Goal: Task Accomplishment & Management: Use online tool/utility

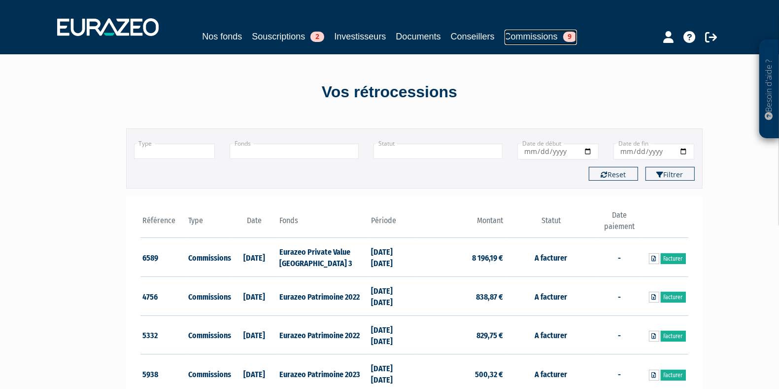
click at [520, 31] on link "Commissions 9" at bounding box center [541, 37] width 72 height 15
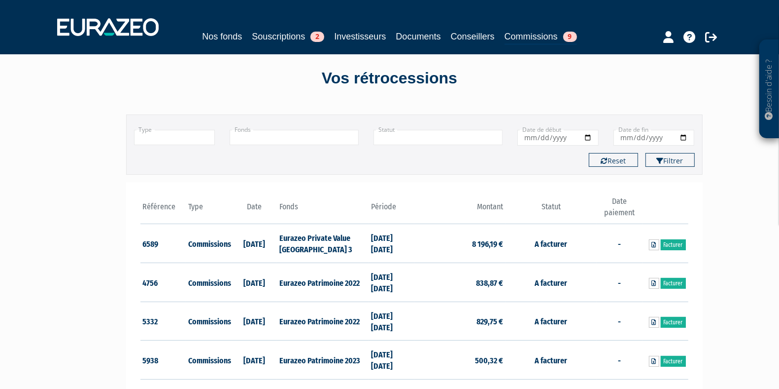
scroll to position [23, 0]
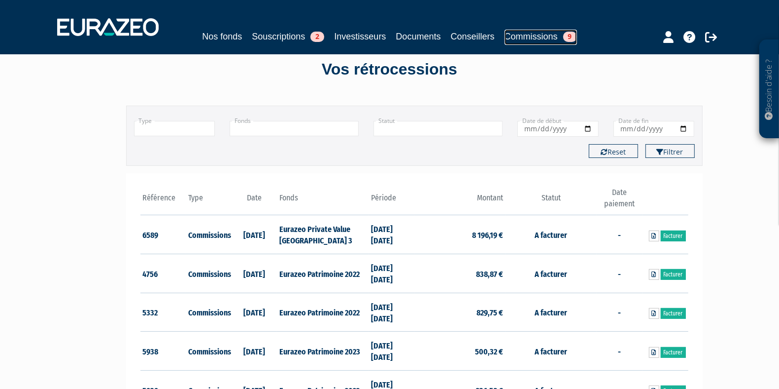
click at [547, 35] on link "Commissions 9" at bounding box center [541, 37] width 72 height 15
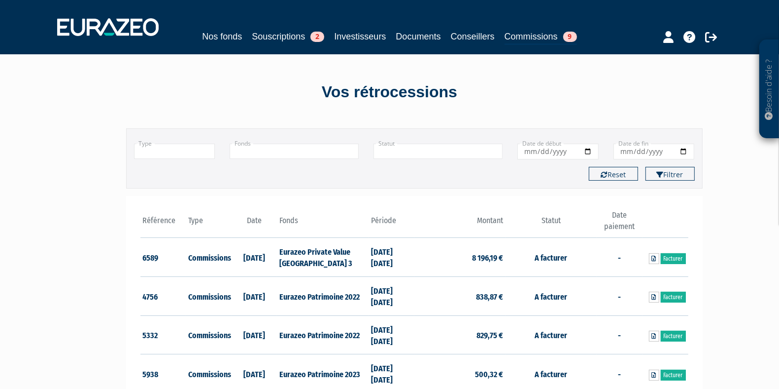
click at [500, 31] on div "Nos fonds Souscriptions 2 Investisseurs Documents Conseillers Commissions 9" at bounding box center [389, 37] width 453 height 15
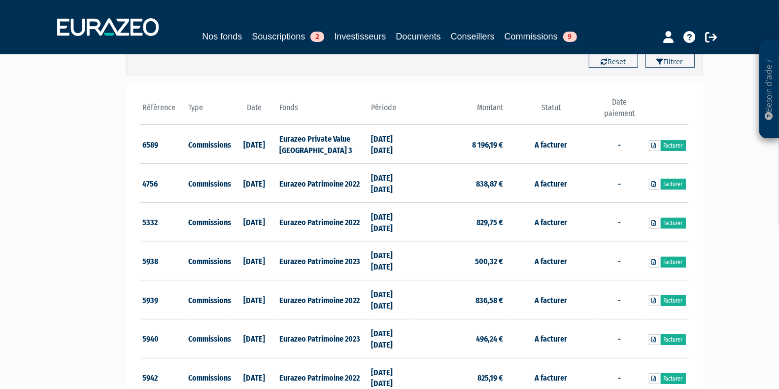
scroll to position [186, 0]
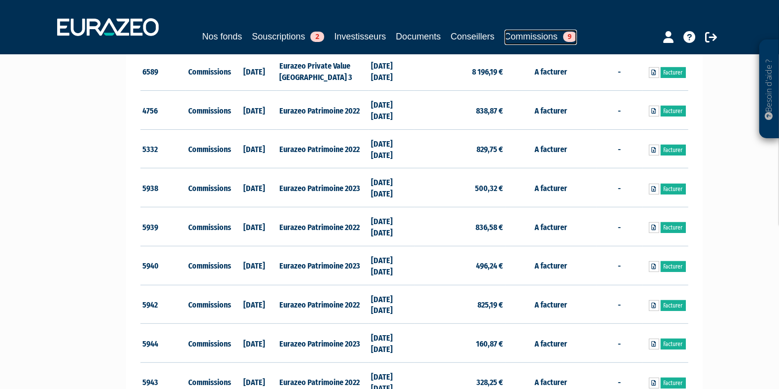
click at [531, 34] on link "Commissions 9" at bounding box center [541, 37] width 72 height 15
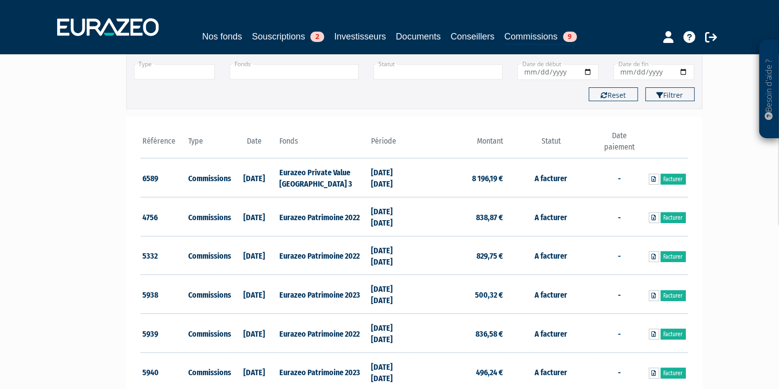
scroll to position [126, 0]
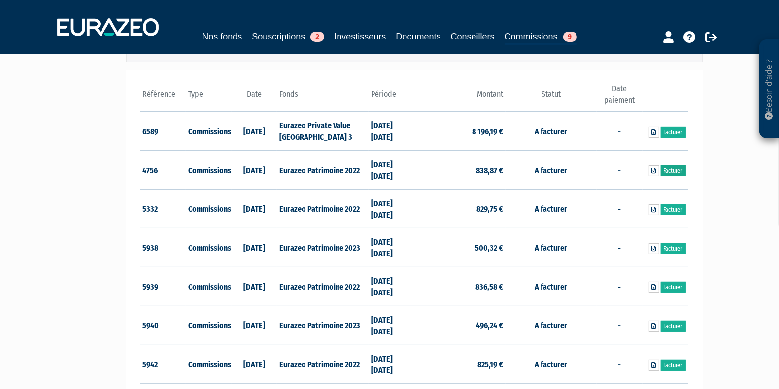
click at [672, 166] on link "Facturer" at bounding box center [673, 170] width 25 height 11
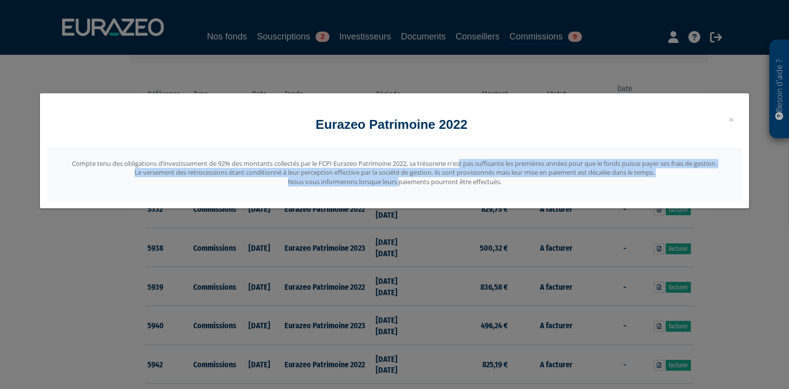
drag, startPoint x: 397, startPoint y: 198, endPoint x: 334, endPoint y: 165, distance: 70.6
click at [334, 165] on div "Compte tenu des obligations d’investissement de 92% des montants collectés par …" at bounding box center [394, 175] width 694 height 52
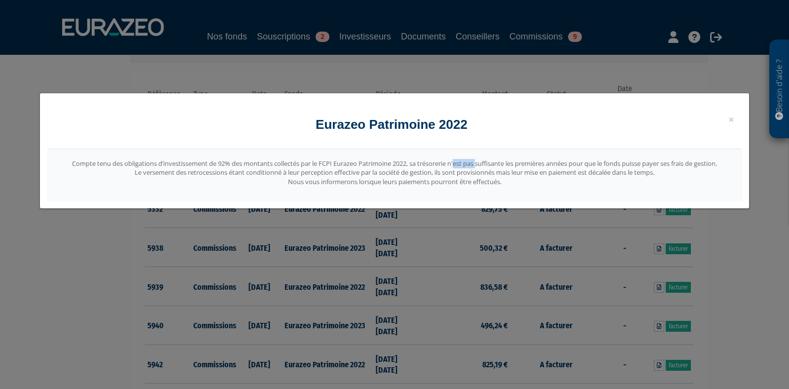
click at [334, 165] on div "Compte tenu des obligations d’investissement de 92% des montants collectés par …" at bounding box center [394, 175] width 694 height 52
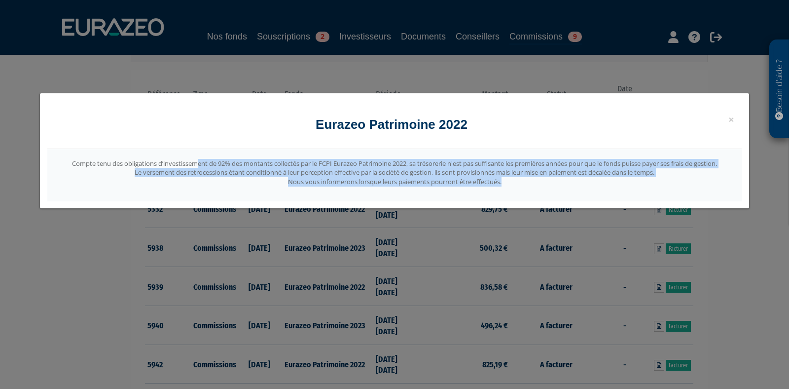
drag, startPoint x: 334, startPoint y: 165, endPoint x: 405, endPoint y: 188, distance: 74.7
click at [405, 188] on div "Compte tenu des obligations d’investissement de 92% des montants collectés par …" at bounding box center [394, 175] width 694 height 52
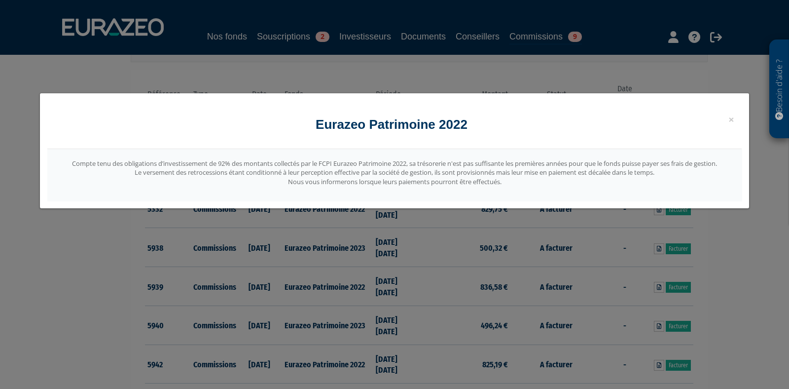
click at [503, 249] on div "× Fermer Eurazeo Patrimoine 2022 Compte tenu des obligations d’investissement d…" at bounding box center [394, 194] width 789 height 389
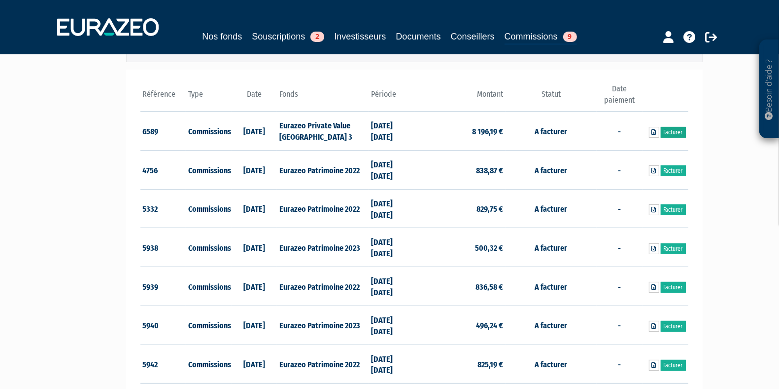
click at [668, 133] on link "Facturer" at bounding box center [673, 132] width 25 height 11
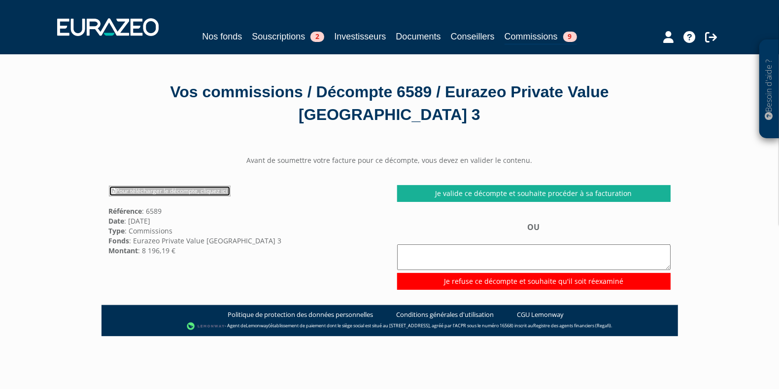
click at [170, 188] on link "Pour télécharger le décompte, cliquez ici" at bounding box center [170, 190] width 122 height 11
click at [177, 188] on link "Pour télécharger le décompte, cliquez ici" at bounding box center [170, 190] width 122 height 11
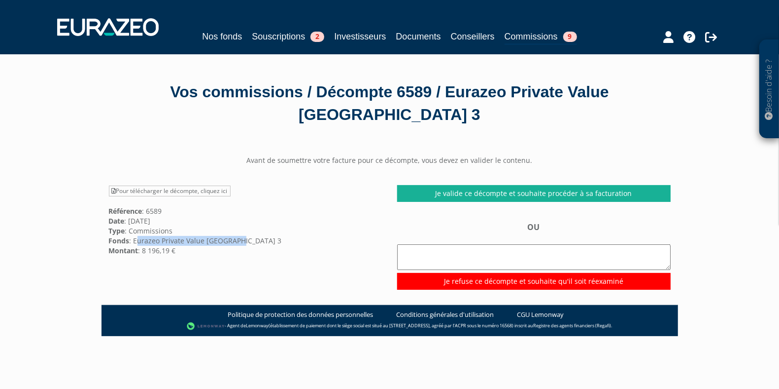
drag, startPoint x: 135, startPoint y: 239, endPoint x: 237, endPoint y: 241, distance: 102.6
click at [237, 241] on div "Pour télécharger le décompte, cliquez ici Référence : 6589 Date : 01/09/2025 Ty…" at bounding box center [246, 220] width 288 height 70
copy div "Eurazeo Private Value [GEOGRAPHIC_DATA] 3"
click at [547, 32] on link "Commissions 9" at bounding box center [541, 37] width 72 height 15
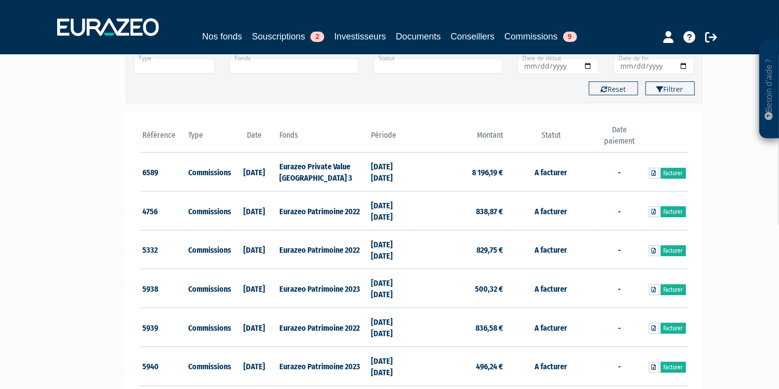
scroll to position [115, 0]
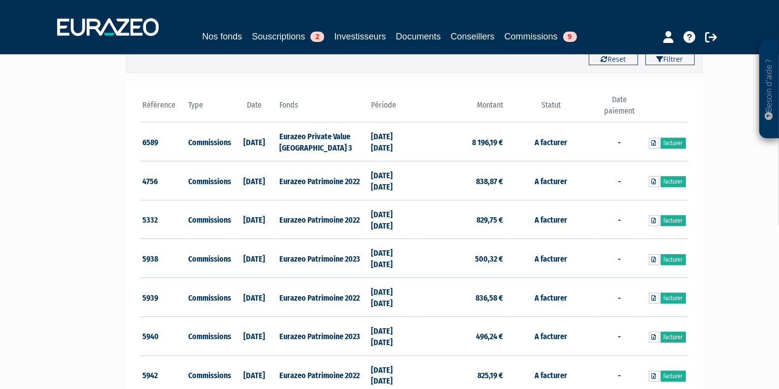
click at [342, 27] on div "Nos fonds Souscriptions 2 Investisseurs Documents Conseillers Commissions 9" at bounding box center [390, 27] width 680 height 36
click at [352, 35] on link "Investisseurs" at bounding box center [360, 37] width 52 height 14
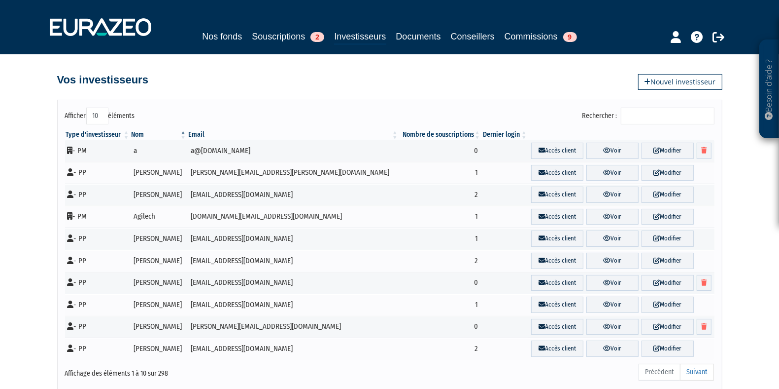
click at [103, 123] on select "10 25 50 100" at bounding box center [97, 115] width 22 height 17
click at [103, 116] on select "10 25 50 100" at bounding box center [97, 115] width 22 height 17
select select "100"
click at [88, 107] on select "10 25 50 100" at bounding box center [97, 115] width 22 height 17
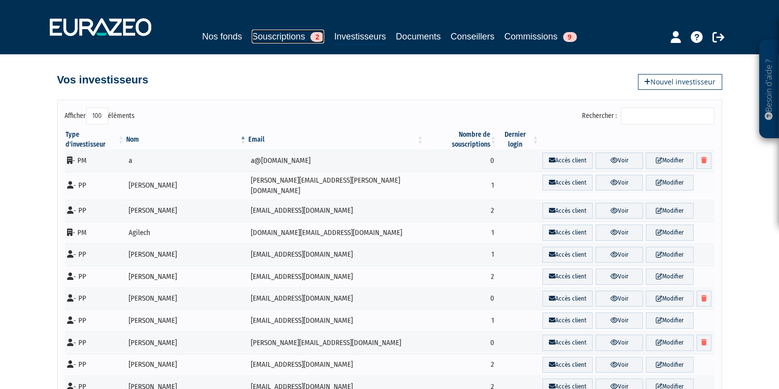
click at [281, 35] on link "Souscriptions 2" at bounding box center [288, 37] width 72 height 14
click at [222, 35] on link "Nos fonds" at bounding box center [222, 37] width 40 height 14
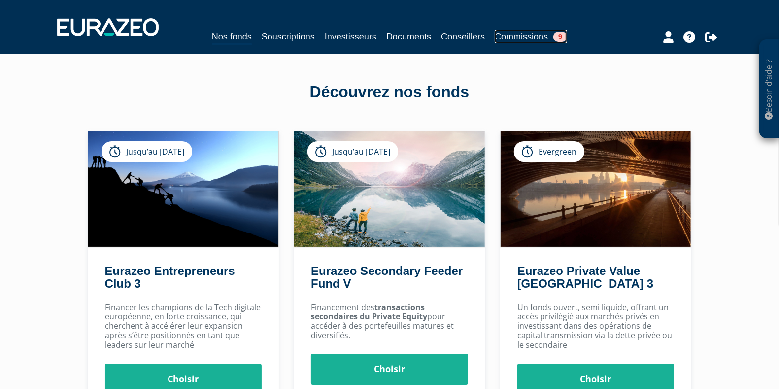
click at [526, 32] on link "Commissions 9" at bounding box center [531, 37] width 72 height 14
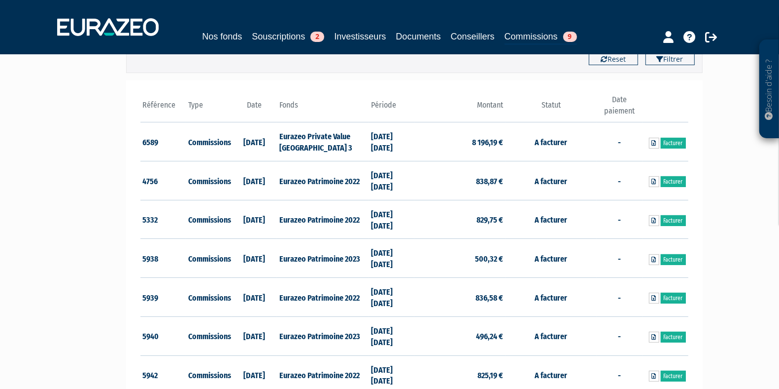
scroll to position [115, 0]
click at [554, 143] on td "A facturer" at bounding box center [551, 142] width 91 height 39
click at [654, 141] on icon at bounding box center [654, 144] width 4 height 6
